Goal: Task Accomplishment & Management: Use online tool/utility

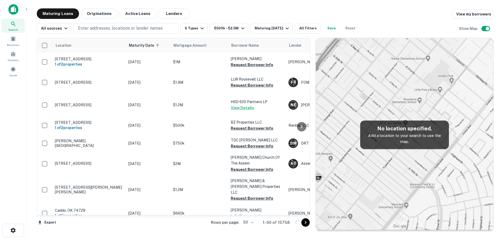
scroll to position [525, 0]
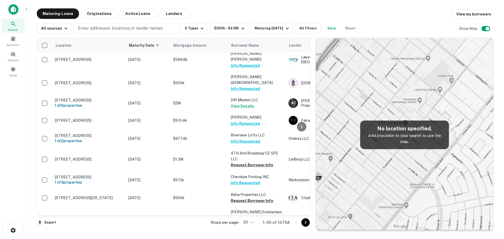
click at [243, 22] on button "Info Requested" at bounding box center [245, 19] width 29 height 6
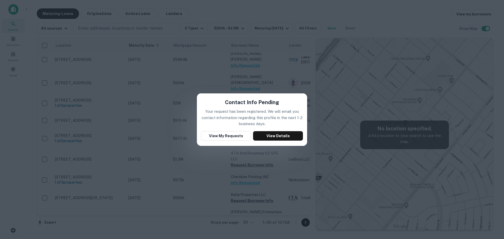
click at [287, 90] on div "Contact Info Pending Your request has been registered. We will email you contac…" at bounding box center [252, 119] width 504 height 239
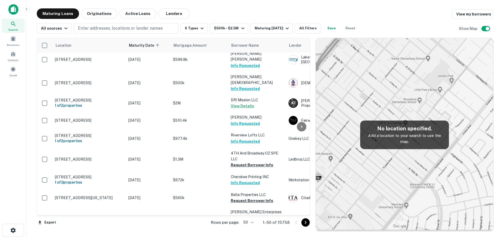
click at [251, 22] on button "Info Requested" at bounding box center [245, 19] width 29 height 6
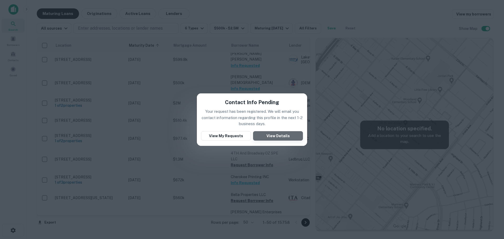
click at [280, 138] on button "View Details" at bounding box center [278, 135] width 50 height 9
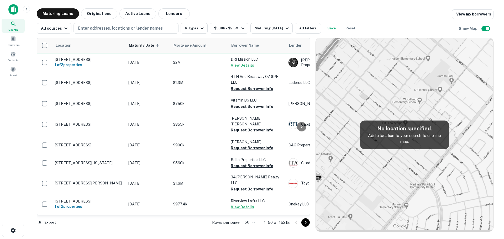
scroll to position [525, 0]
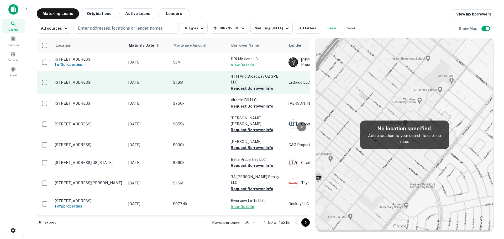
click at [246, 92] on button "Request Borrower Info" at bounding box center [252, 88] width 43 height 6
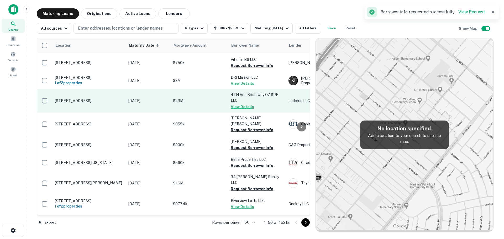
click at [246, 110] on button "View Details" at bounding box center [242, 107] width 23 height 6
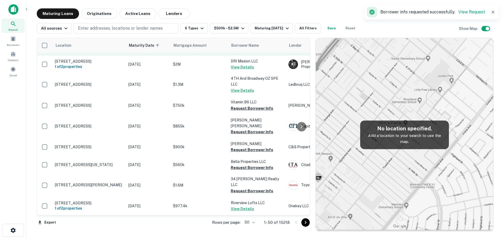
scroll to position [525, 0]
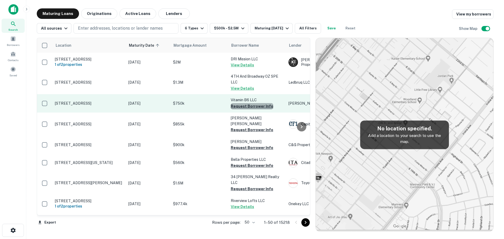
click at [254, 109] on button "Request Borrower Info" at bounding box center [252, 106] width 43 height 6
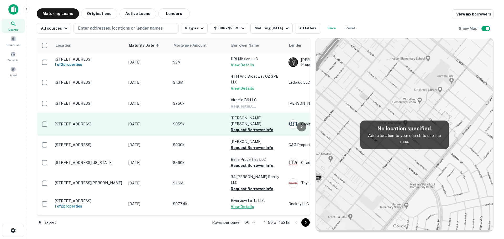
click at [253, 133] on button "Request Borrower Info" at bounding box center [252, 130] width 43 height 6
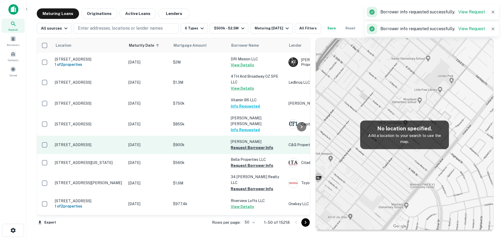
click at [254, 151] on button "Request Borrower Info" at bounding box center [252, 148] width 43 height 6
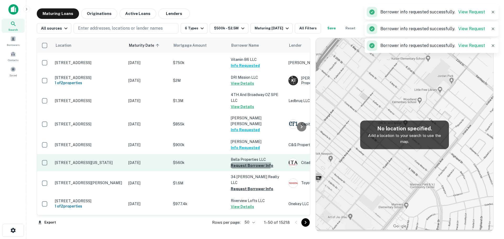
click at [248, 169] on button "Request Borrower Info" at bounding box center [252, 166] width 43 height 6
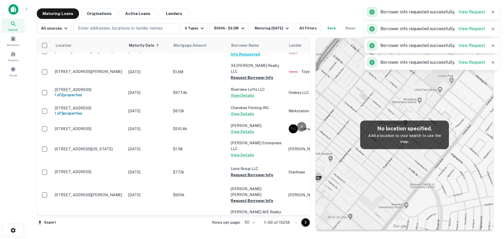
scroll to position [655, 0]
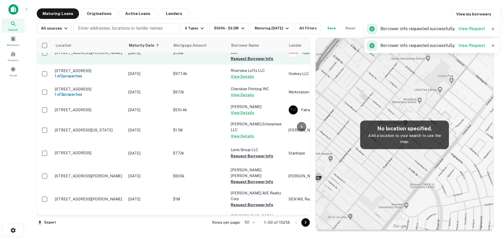
click at [242, 62] on button "Request Borrower Info" at bounding box center [252, 59] width 43 height 6
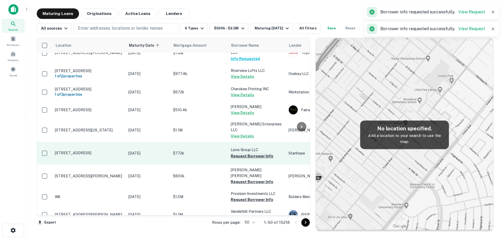
click at [251, 159] on button "Request Borrower Info" at bounding box center [252, 156] width 43 height 6
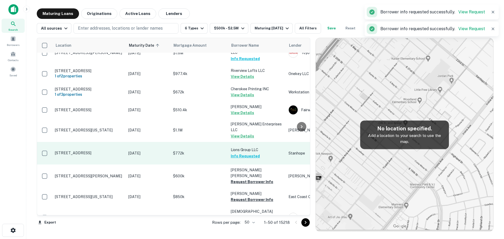
scroll to position [682, 0]
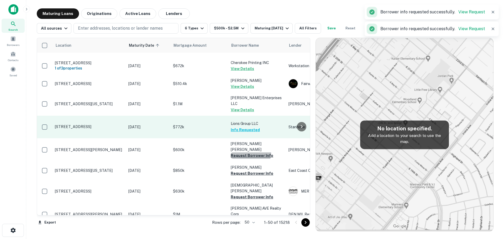
click at [250, 159] on button "Request Borrower Info" at bounding box center [252, 156] width 43 height 6
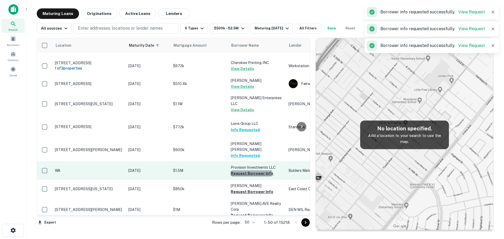
click at [251, 177] on button "Request Borrower Info" at bounding box center [252, 173] width 43 height 6
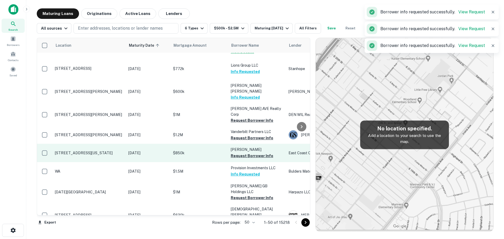
scroll to position [760, 0]
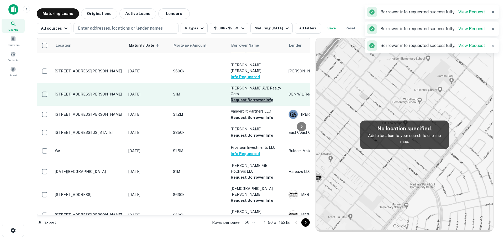
click at [248, 103] on button "Request Borrower Info" at bounding box center [252, 100] width 43 height 6
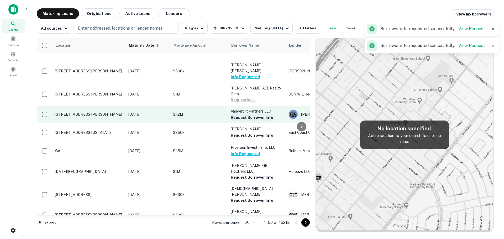
click at [247, 121] on button "Request Borrower Info" at bounding box center [252, 117] width 43 height 6
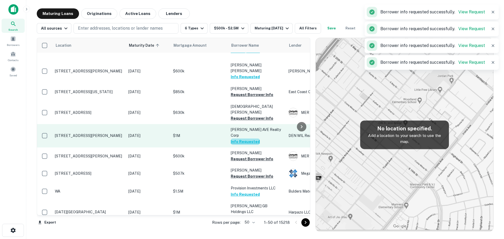
click at [247, 145] on button "Info Requested" at bounding box center [245, 142] width 29 height 6
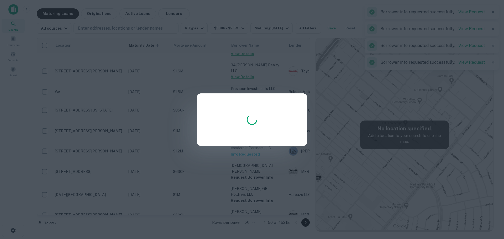
scroll to position [761, 0]
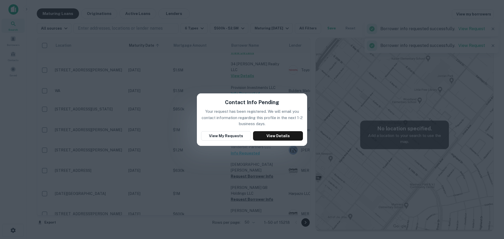
click at [161, 95] on div "Contact Info Pending Your request has been registered. We will email you contac…" at bounding box center [252, 119] width 504 height 239
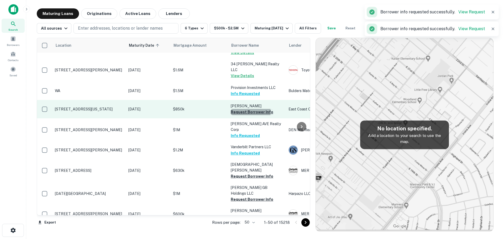
click at [248, 115] on button "Request Borrower Info" at bounding box center [252, 112] width 43 height 6
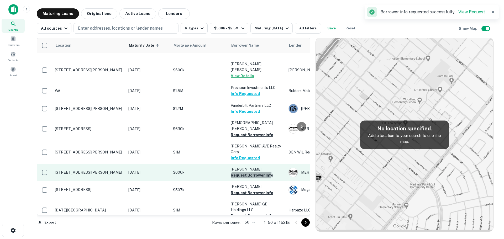
click at [250, 179] on button "Request Borrower Info" at bounding box center [252, 175] width 43 height 6
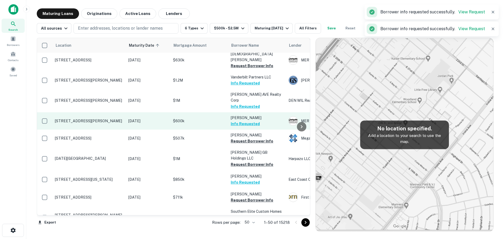
scroll to position [816, 0]
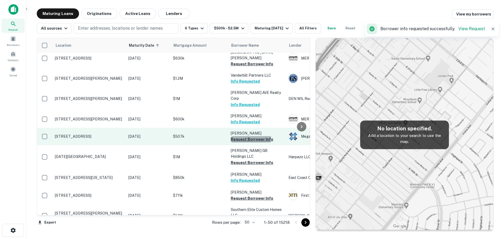
click at [237, 143] on button "Request Borrower Info" at bounding box center [252, 139] width 43 height 6
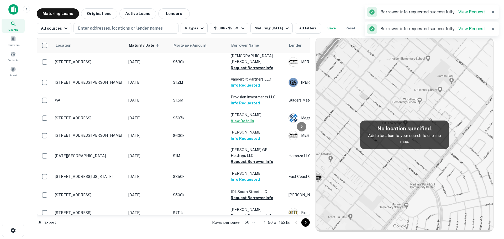
scroll to position [815, 0]
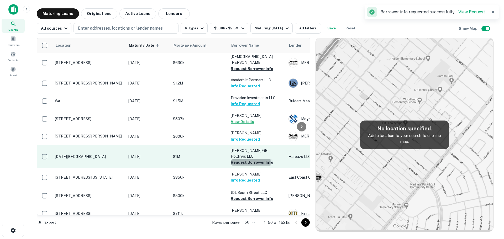
click at [247, 166] on button "Request Borrower Info" at bounding box center [252, 162] width 43 height 6
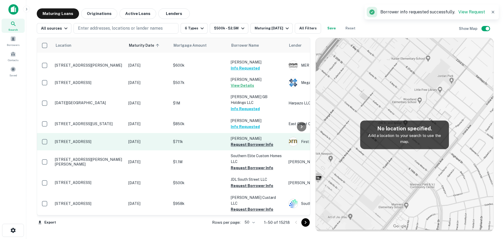
scroll to position [888, 0]
click at [253, 142] on button "Request Borrower Info" at bounding box center [252, 145] width 43 height 6
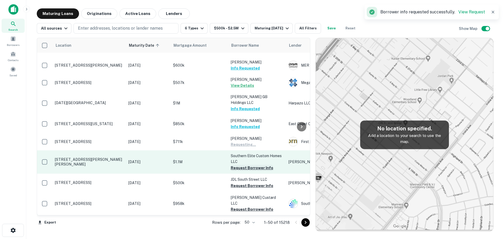
click at [252, 165] on button "Request Borrower Info" at bounding box center [252, 168] width 43 height 6
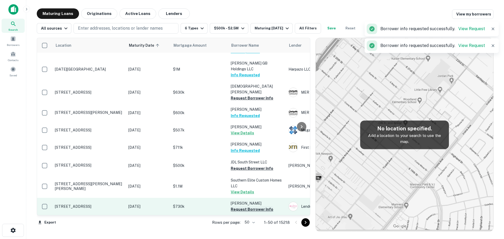
scroll to position [881, 0]
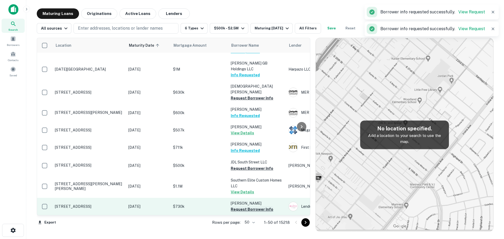
click at [249, 206] on button "Request Borrower Info" at bounding box center [252, 209] width 43 height 6
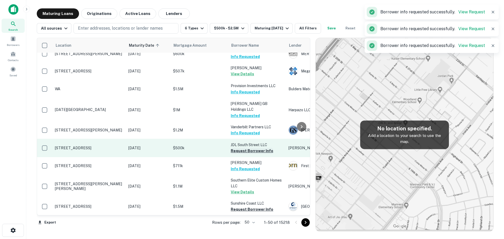
click at [253, 148] on button "Request Borrower Info" at bounding box center [252, 151] width 43 height 6
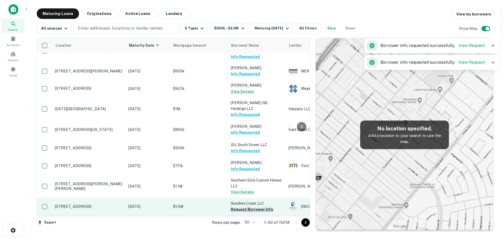
scroll to position [880, 0]
click at [256, 203] on td "Sunshire Coast LLC Request Borrower Info" at bounding box center [257, 206] width 58 height 17
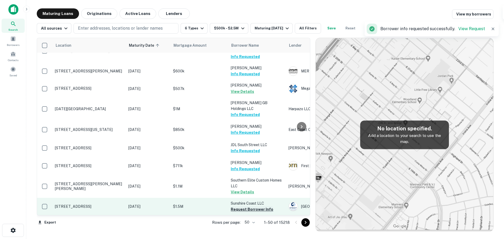
click at [254, 206] on button "Request Borrower Info" at bounding box center [252, 209] width 43 height 6
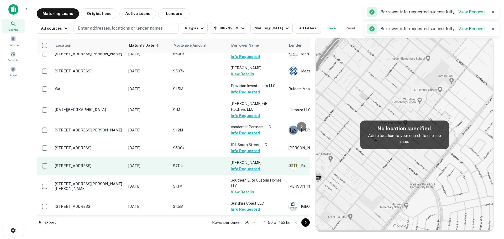
scroll to position [881, 0]
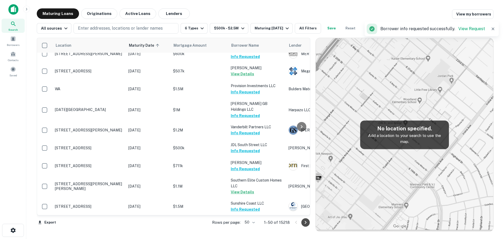
click at [304, 221] on icon "Go to next page" at bounding box center [305, 223] width 6 height 6
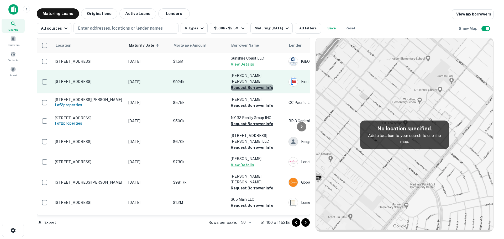
click at [252, 85] on button "Request Borrower Info" at bounding box center [252, 88] width 43 height 6
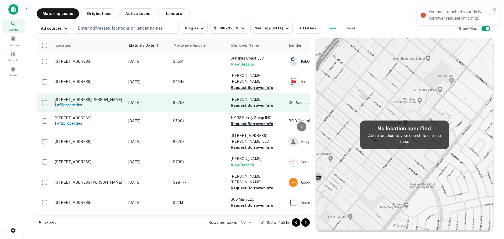
click at [253, 102] on button "Request Borrower Info" at bounding box center [252, 105] width 43 height 6
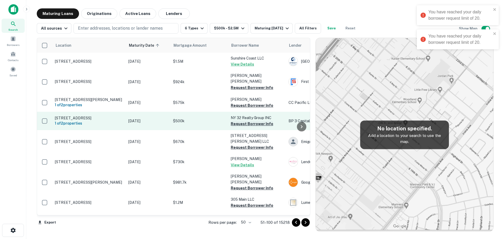
click at [252, 121] on button "Request Borrower Info" at bounding box center [252, 124] width 43 height 6
